Goal: Communication & Community: Answer question/provide support

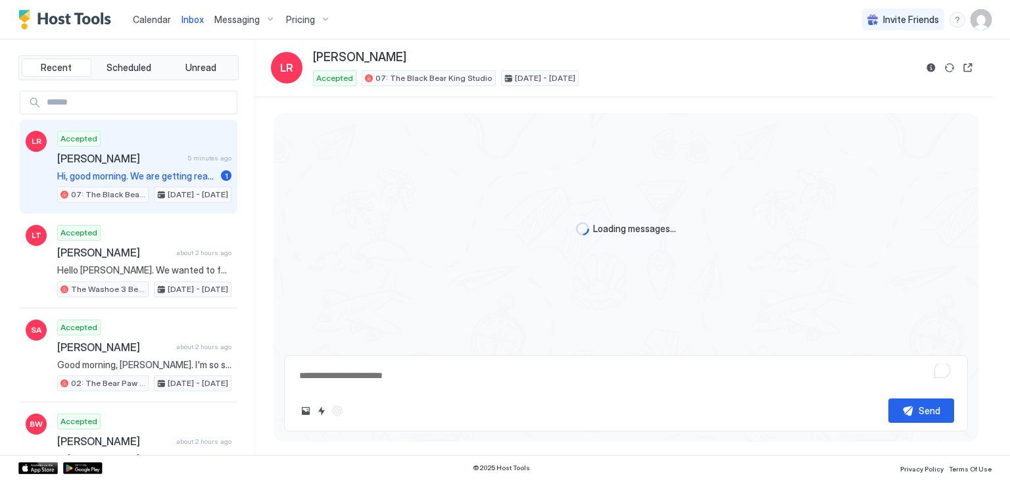
type textarea "*"
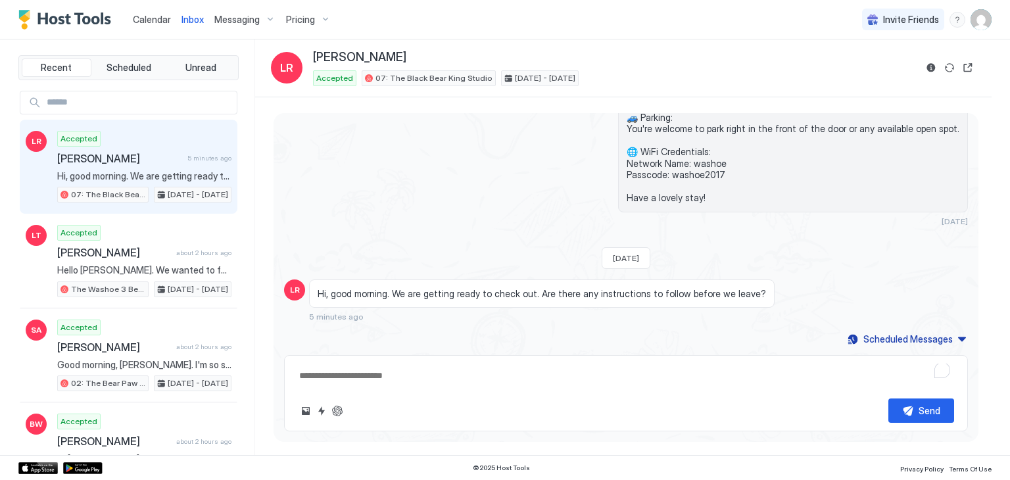
click at [408, 372] on textarea "To enrich screen reader interactions, please activate Accessibility in Grammarl…" at bounding box center [626, 376] width 656 height 24
click at [353, 289] on span "Hi, good morning. We are getting ready to check out. Are there any instructions…" at bounding box center [542, 294] width 449 height 12
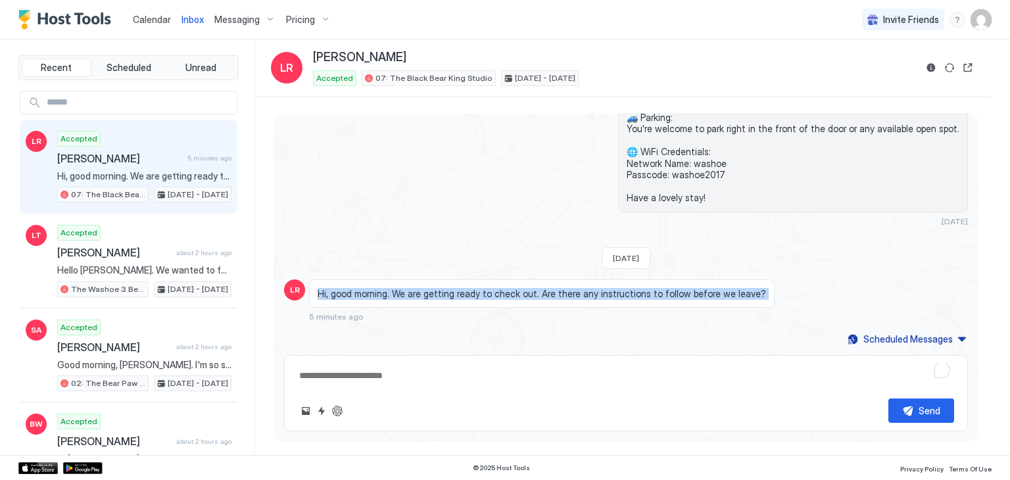
click at [353, 289] on span "Hi, good morning. We are getting ready to check out. Are there any instructions…" at bounding box center [542, 294] width 449 height 12
copy span "Hi, good morning. We are getting ready to check out. Are there any instructions…"
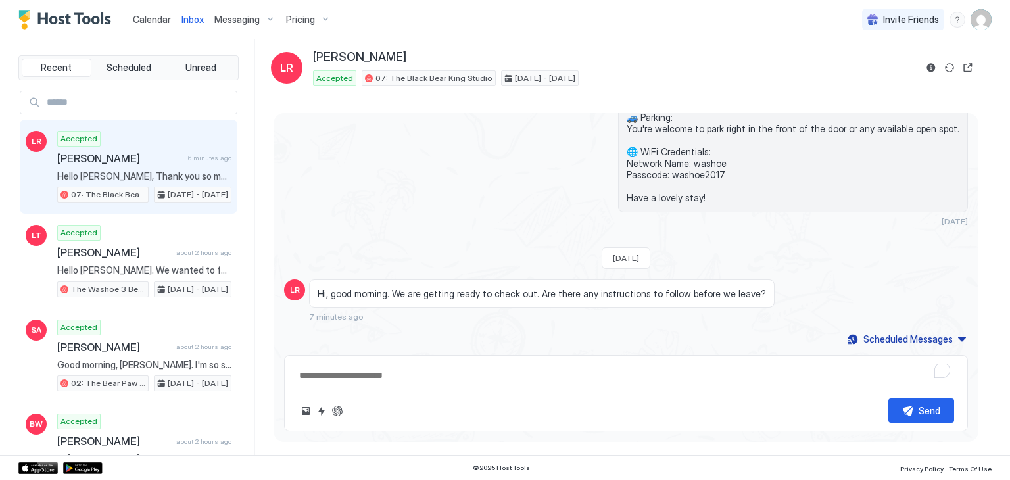
click at [415, 369] on textarea "To enrich screen reader interactions, please activate Accessibility in Grammarl…" at bounding box center [626, 376] width 656 height 24
click at [534, 288] on span "Hi, good morning. We are getting ready to check out. Are there any instructions…" at bounding box center [542, 294] width 449 height 12
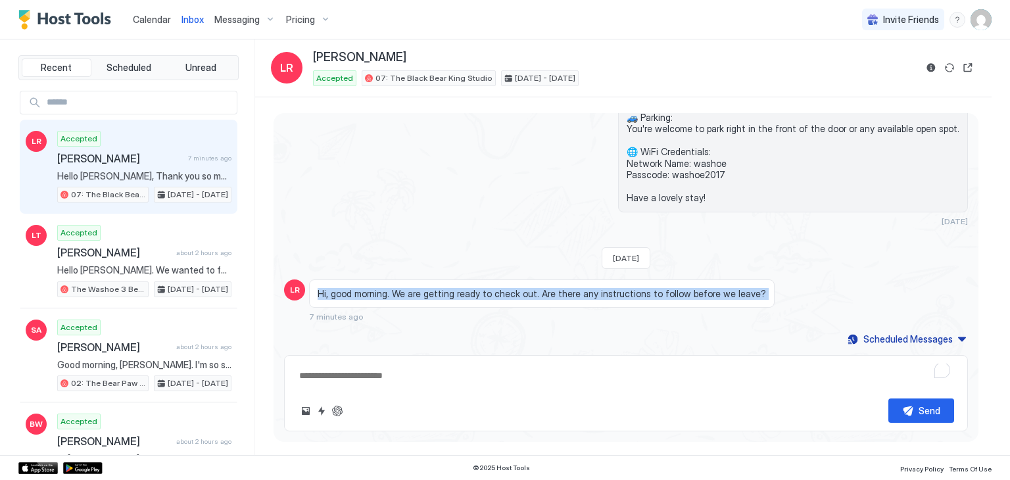
click at [534, 288] on span "Hi, good morning. We are getting ready to check out. Are there any instructions…" at bounding box center [542, 294] width 449 height 12
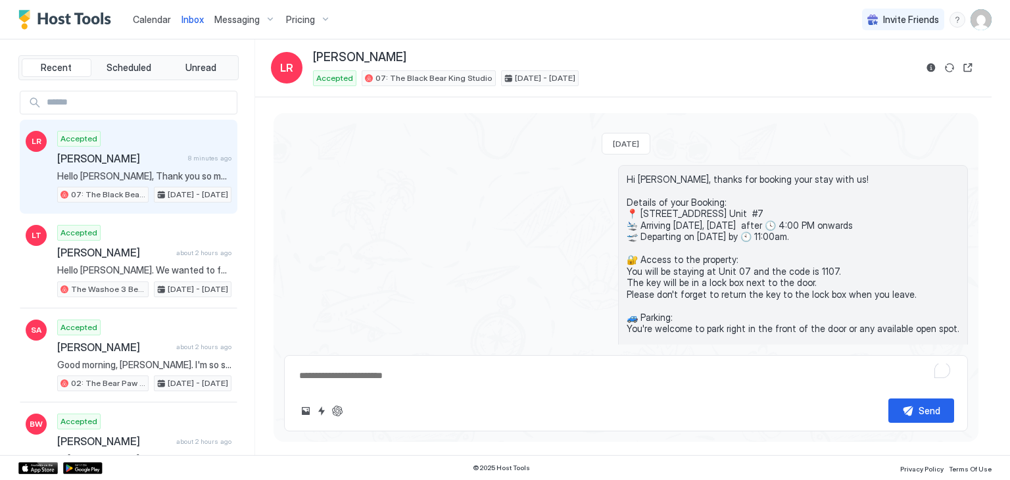
scroll to position [389, 0]
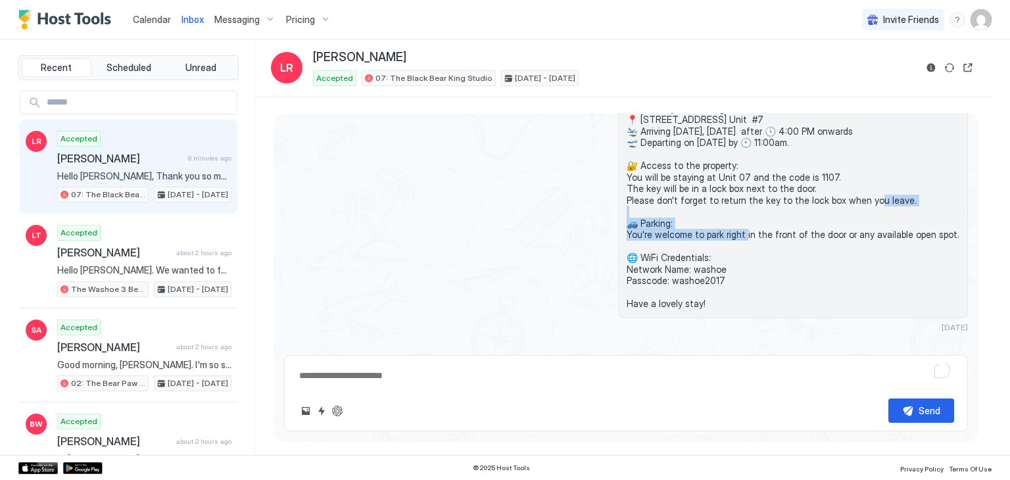
drag, startPoint x: 712, startPoint y: 200, endPoint x: 896, endPoint y: 207, distance: 183.6
click at [896, 207] on span "Hi [PERSON_NAME], thanks for booking your stay with us! Details of your Booking…" at bounding box center [793, 195] width 333 height 230
copy span "turn the key to the lock box when you leave. 🚙 Par"
click at [553, 232] on div "Hi [PERSON_NAME], thanks for booking your stay with us! Details of your Booking…" at bounding box center [728, 201] width 479 height 261
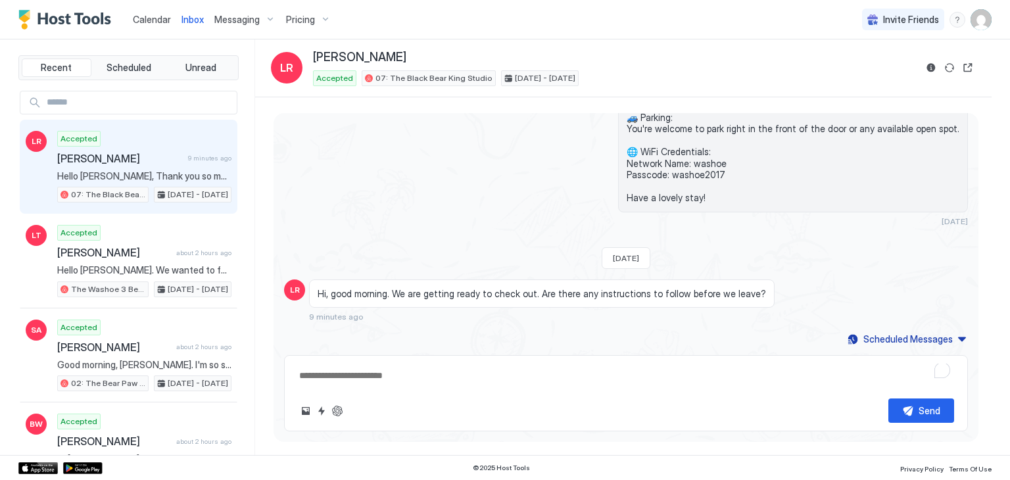
click at [434, 382] on textarea "To enrich screen reader interactions, please activate Accessibility in Grammarl…" at bounding box center [626, 376] width 656 height 24
click at [391, 377] on textarea "To enrich screen reader interactions, please activate Accessibility in Grammarl…" at bounding box center [626, 376] width 656 height 24
paste textarea "**********"
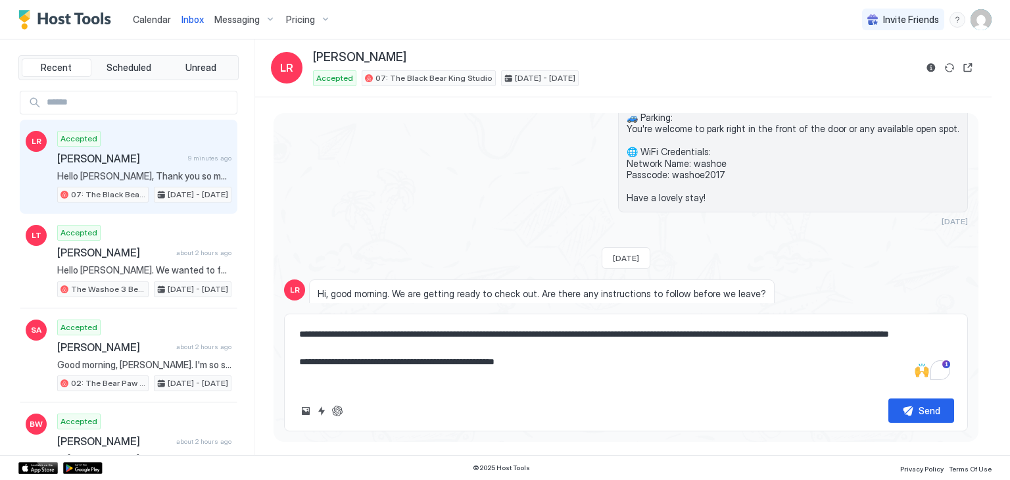
click at [655, 323] on textarea "**********" at bounding box center [626, 355] width 656 height 66
click at [666, 338] on textarea "**********" at bounding box center [626, 355] width 656 height 66
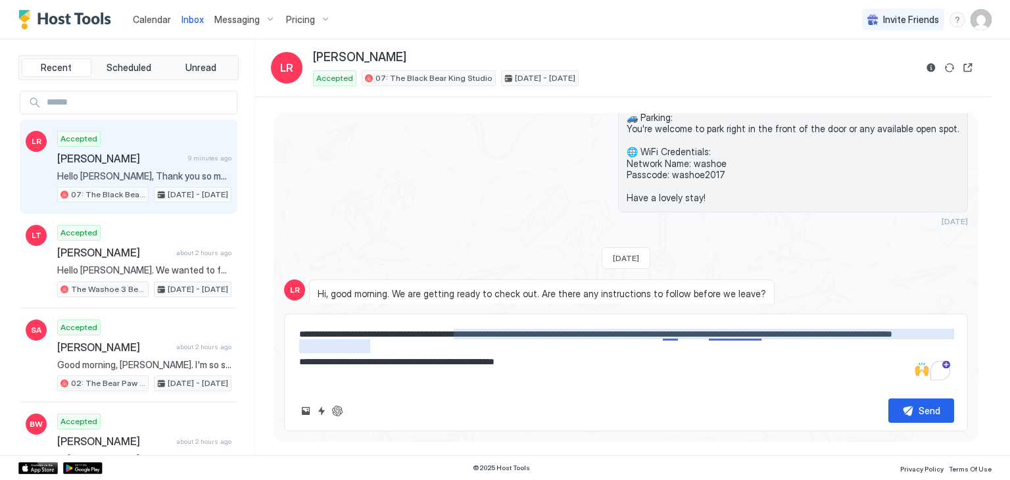
click at [708, 360] on textarea "**********" at bounding box center [626, 355] width 656 height 66
type textarea "**********"
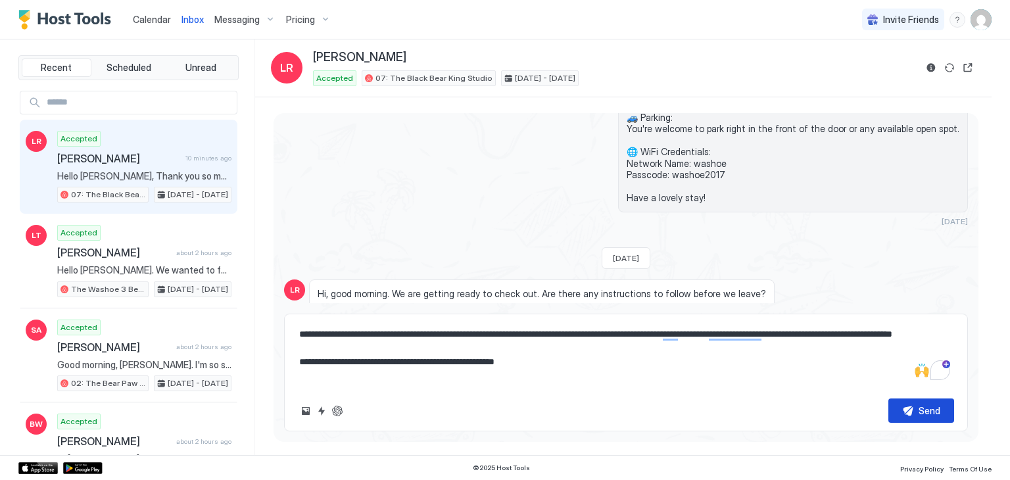
click at [926, 401] on button "Send" at bounding box center [922, 411] width 66 height 24
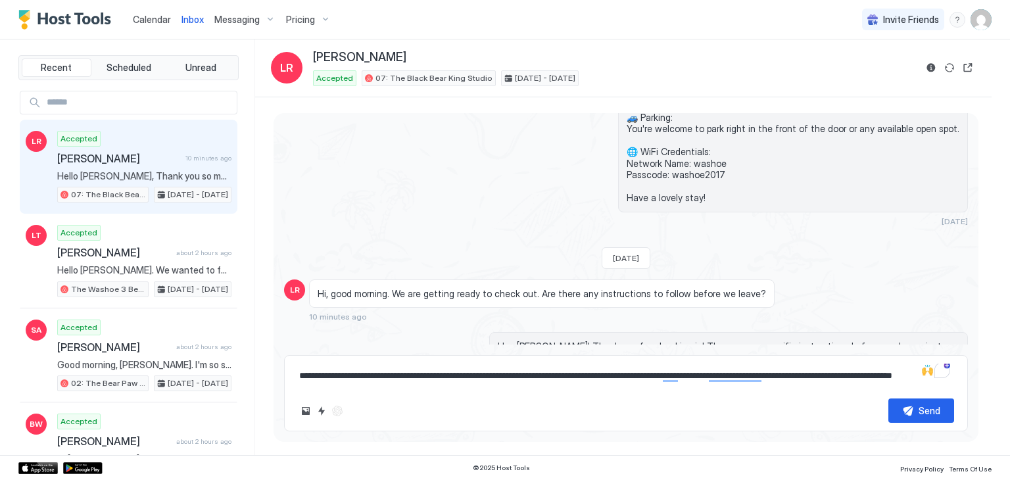
scroll to position [582, 0]
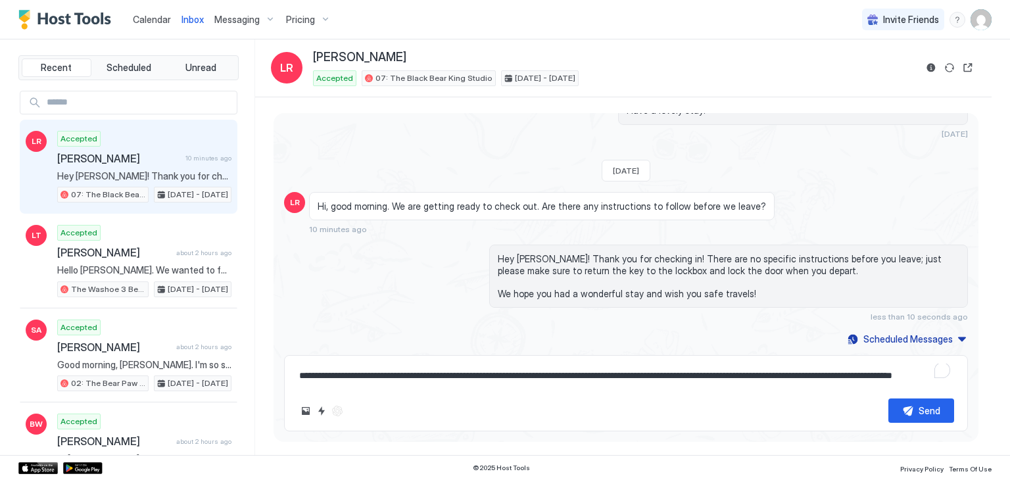
click at [429, 303] on div "Hey [PERSON_NAME]! Thank you for checking in! There are no specific instruction…" at bounding box center [626, 283] width 684 height 77
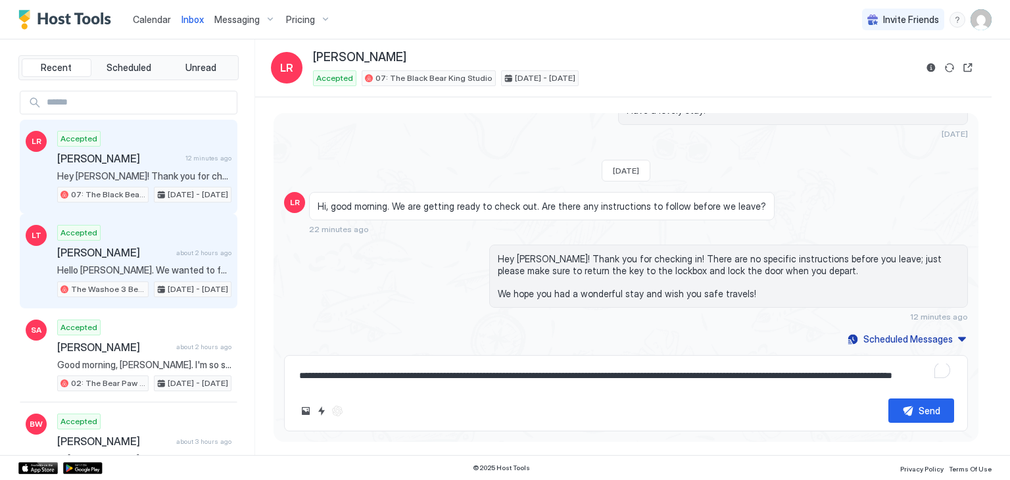
click at [112, 246] on span "[PERSON_NAME]" at bounding box center [114, 252] width 114 height 13
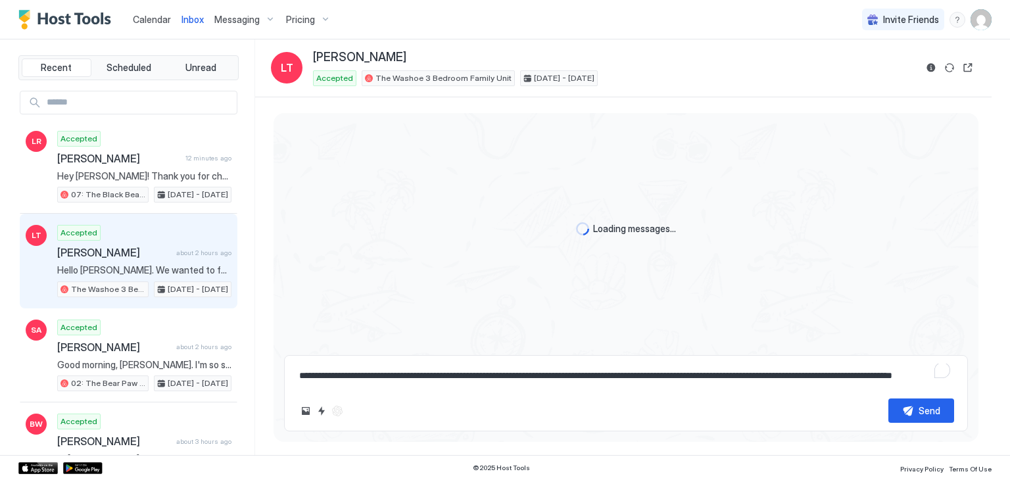
scroll to position [889, 0]
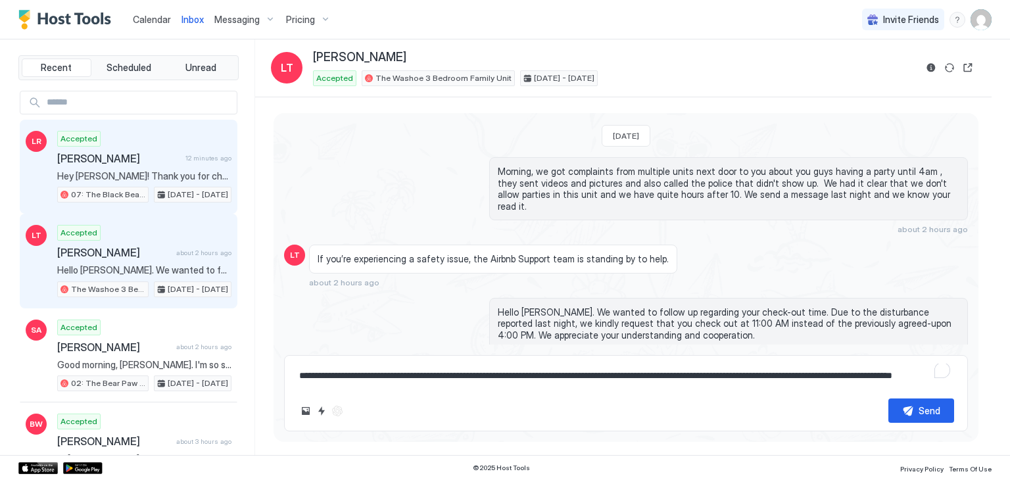
click at [152, 173] on span "Hey [PERSON_NAME]! Thank you for checking in! There are no specific instruction…" at bounding box center [144, 176] width 174 height 12
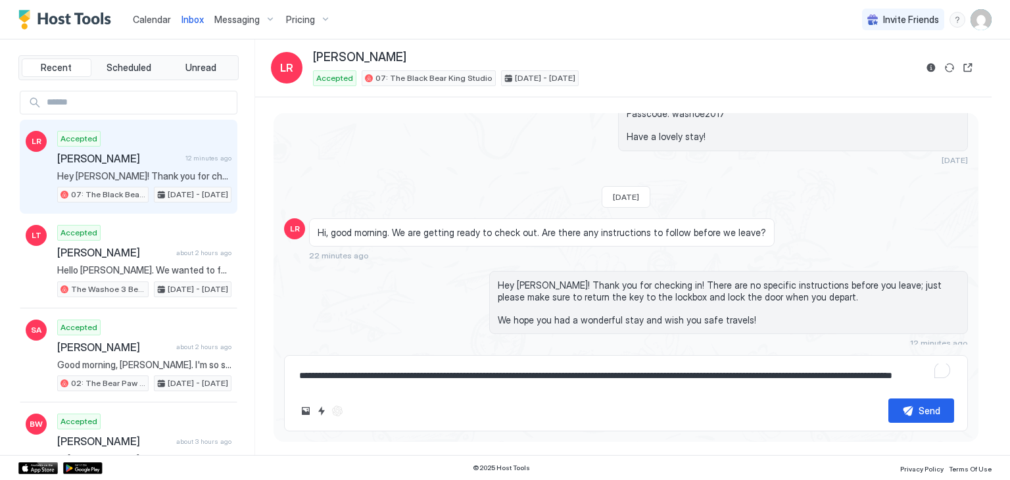
scroll to position [582, 0]
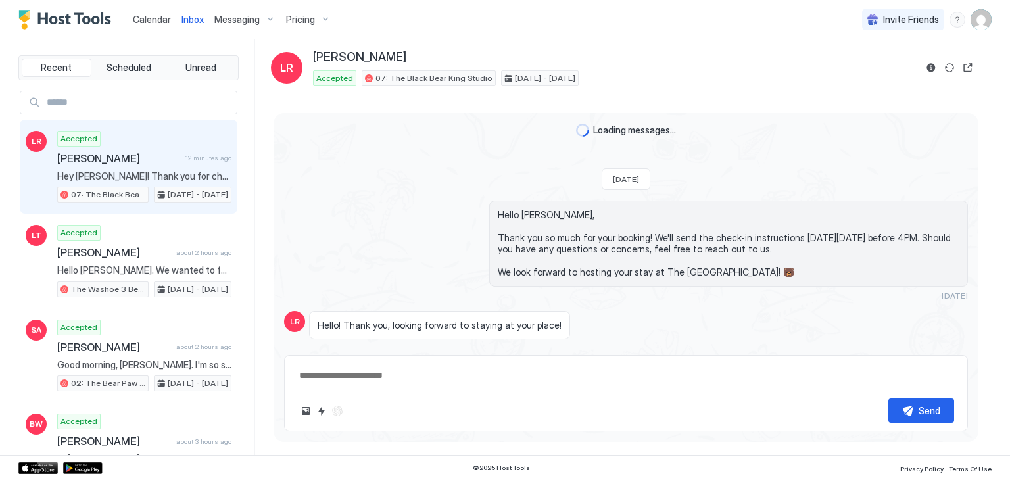
scroll to position [582, 0]
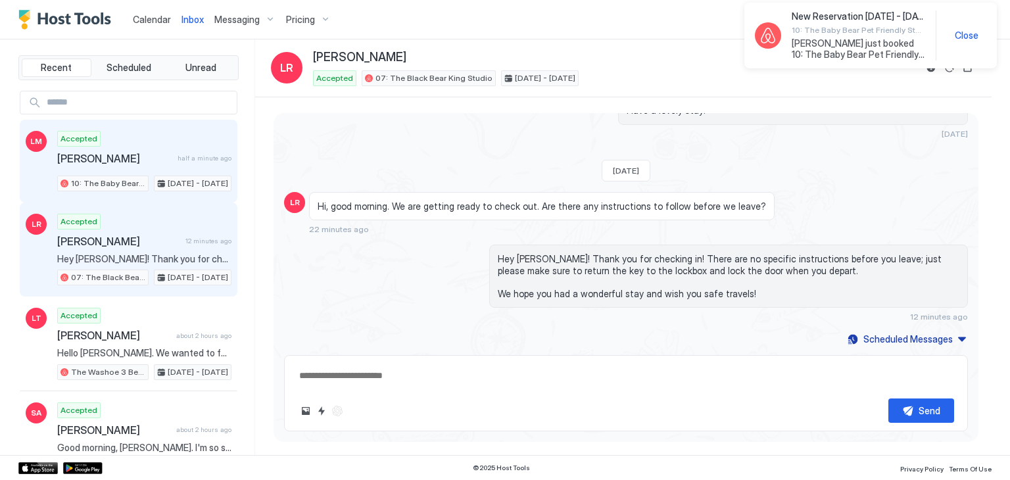
click at [137, 166] on div "Accepted Laura Mahoney half a minute ago 10: The Baby Bear Pet Friendly Studio …" at bounding box center [144, 161] width 174 height 61
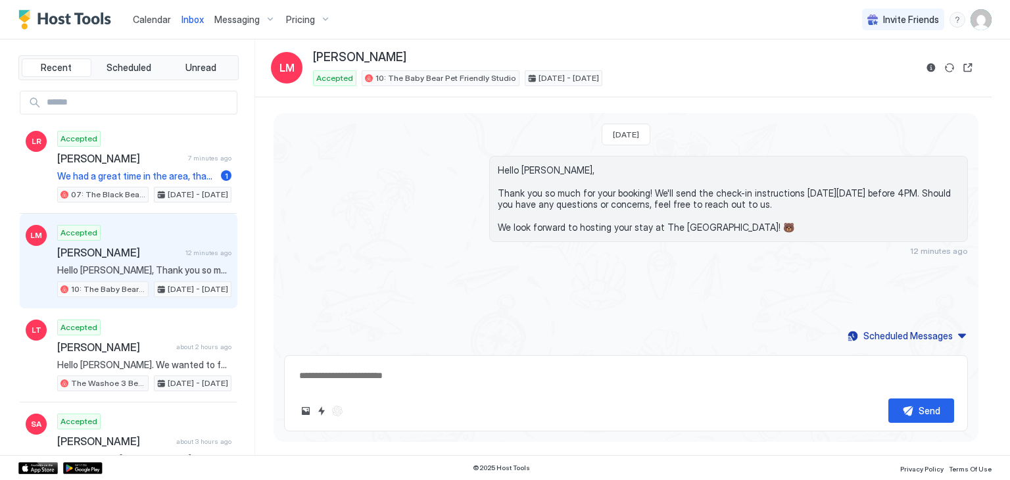
type textarea "*"
